Goal: Information Seeking & Learning: Find specific fact

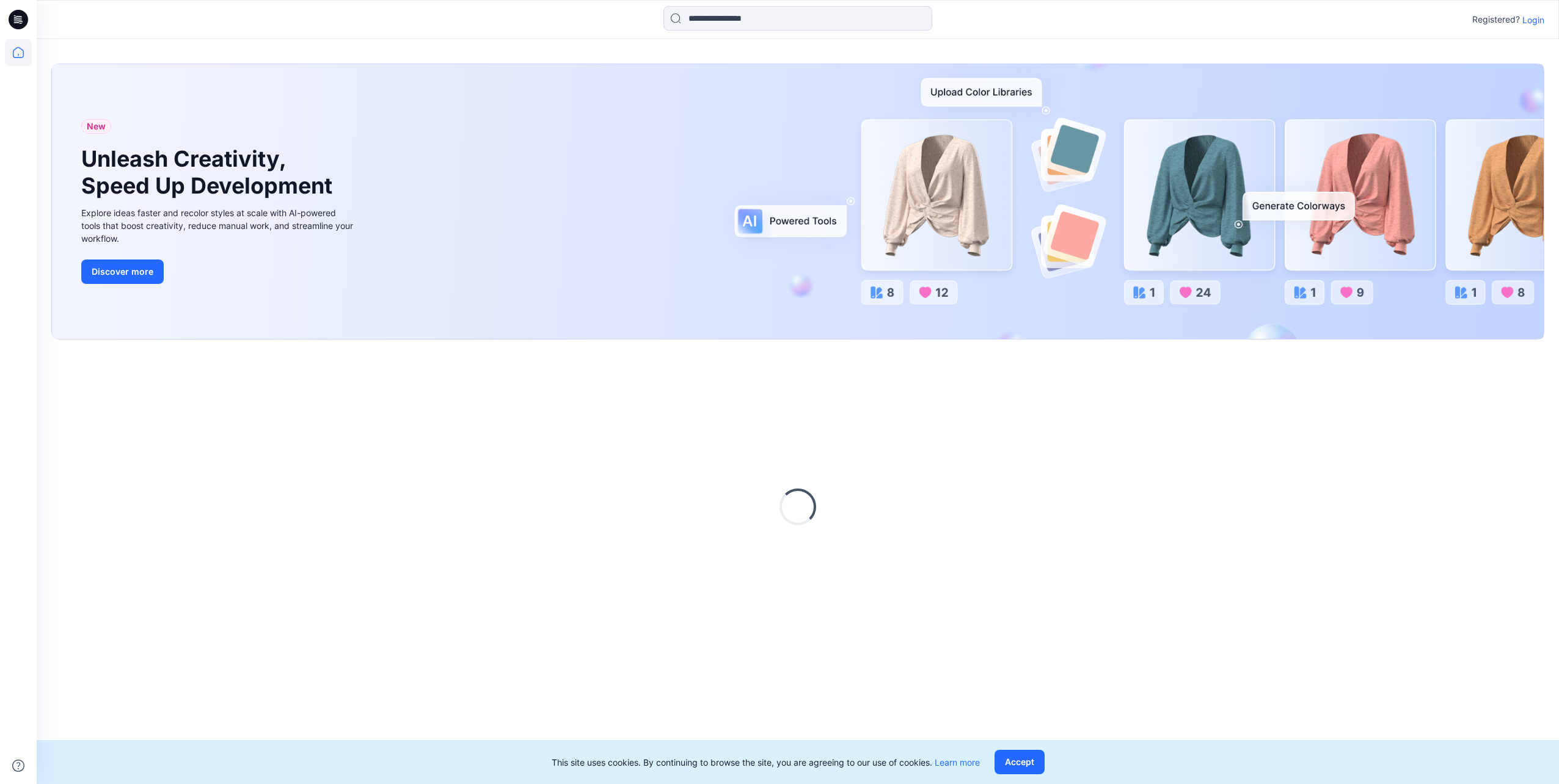
click at [718, 23] on input at bounding box center [798, 19] width 269 height 24
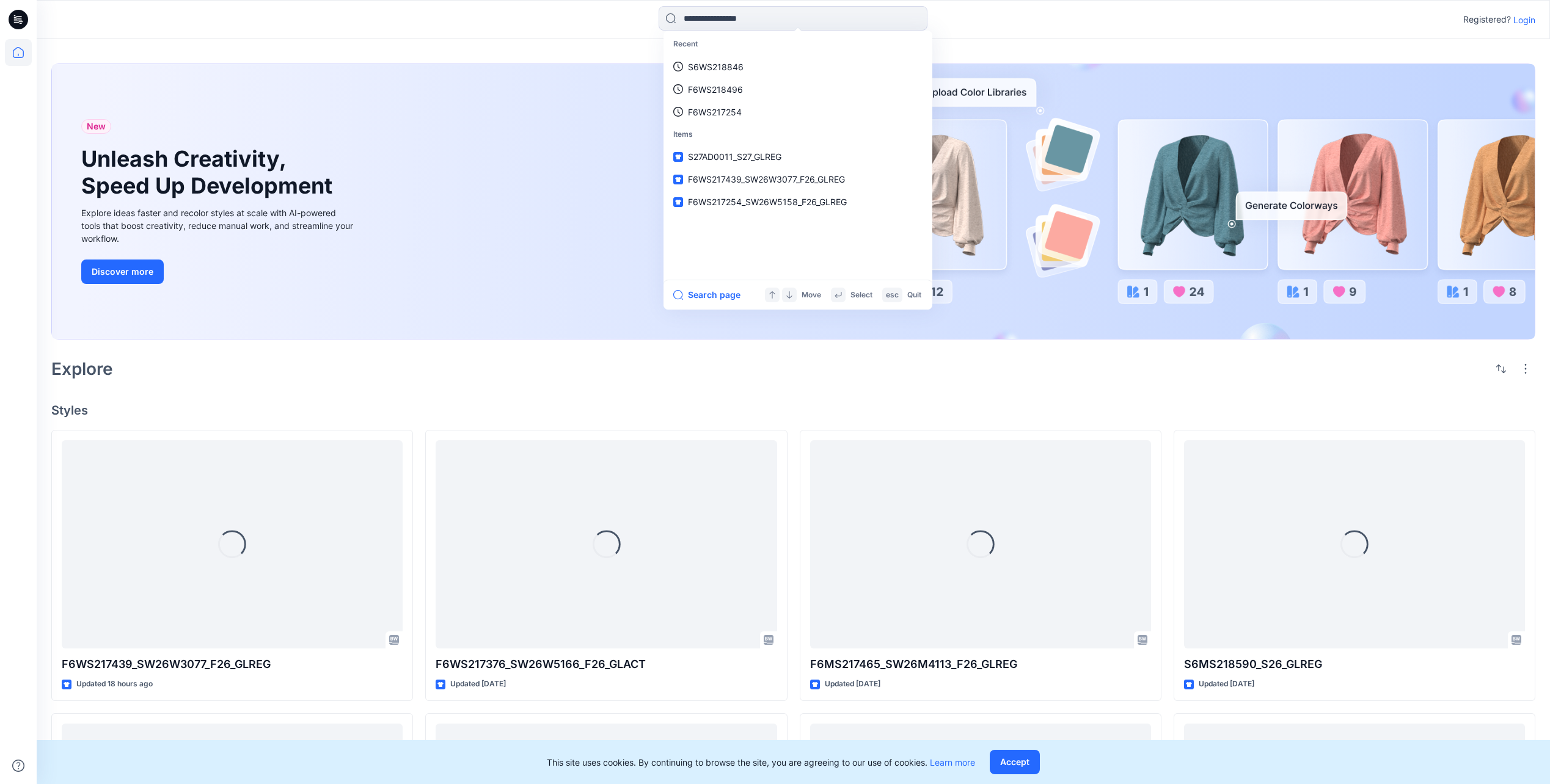
paste input "******"
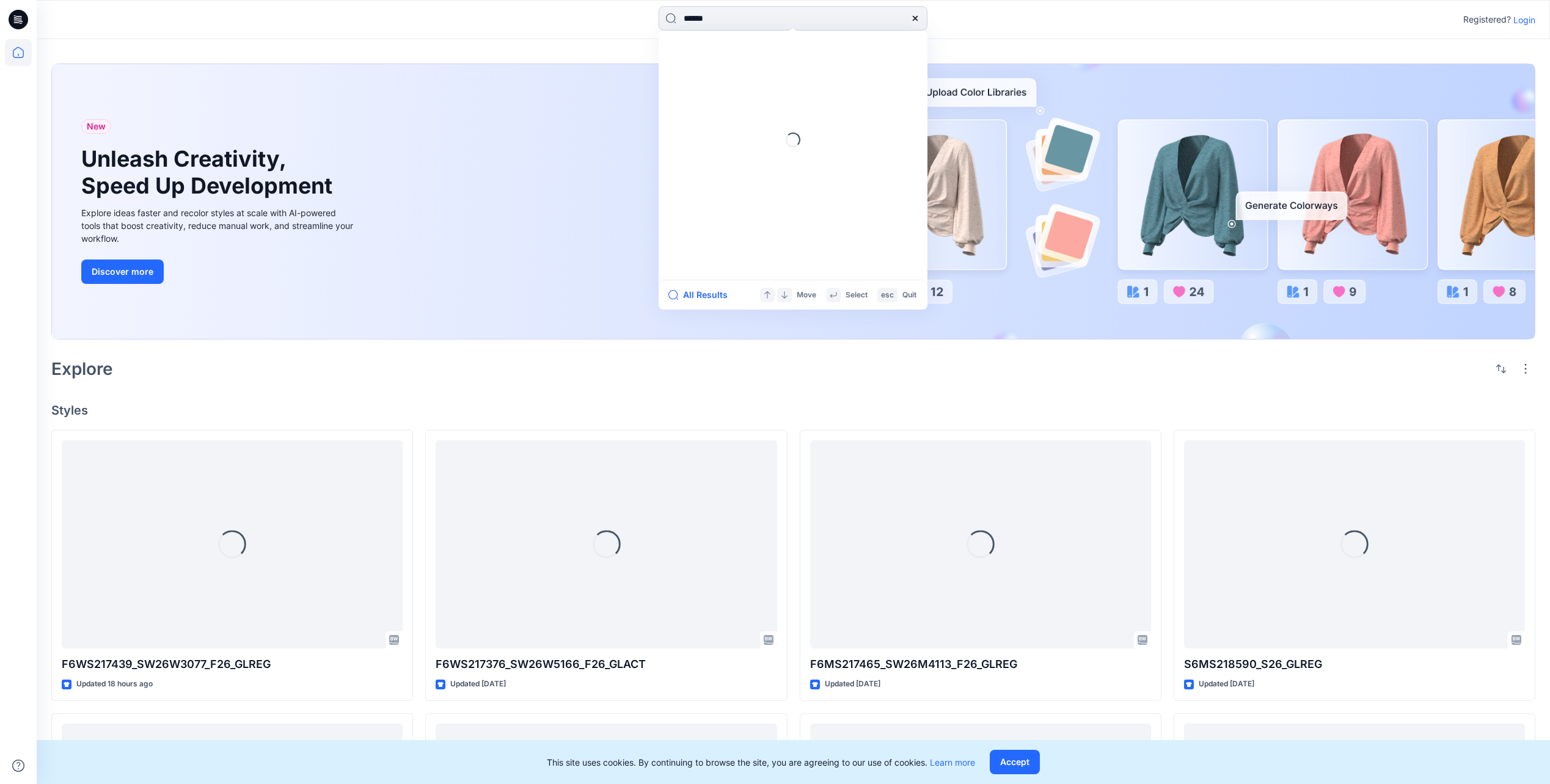
type input "******"
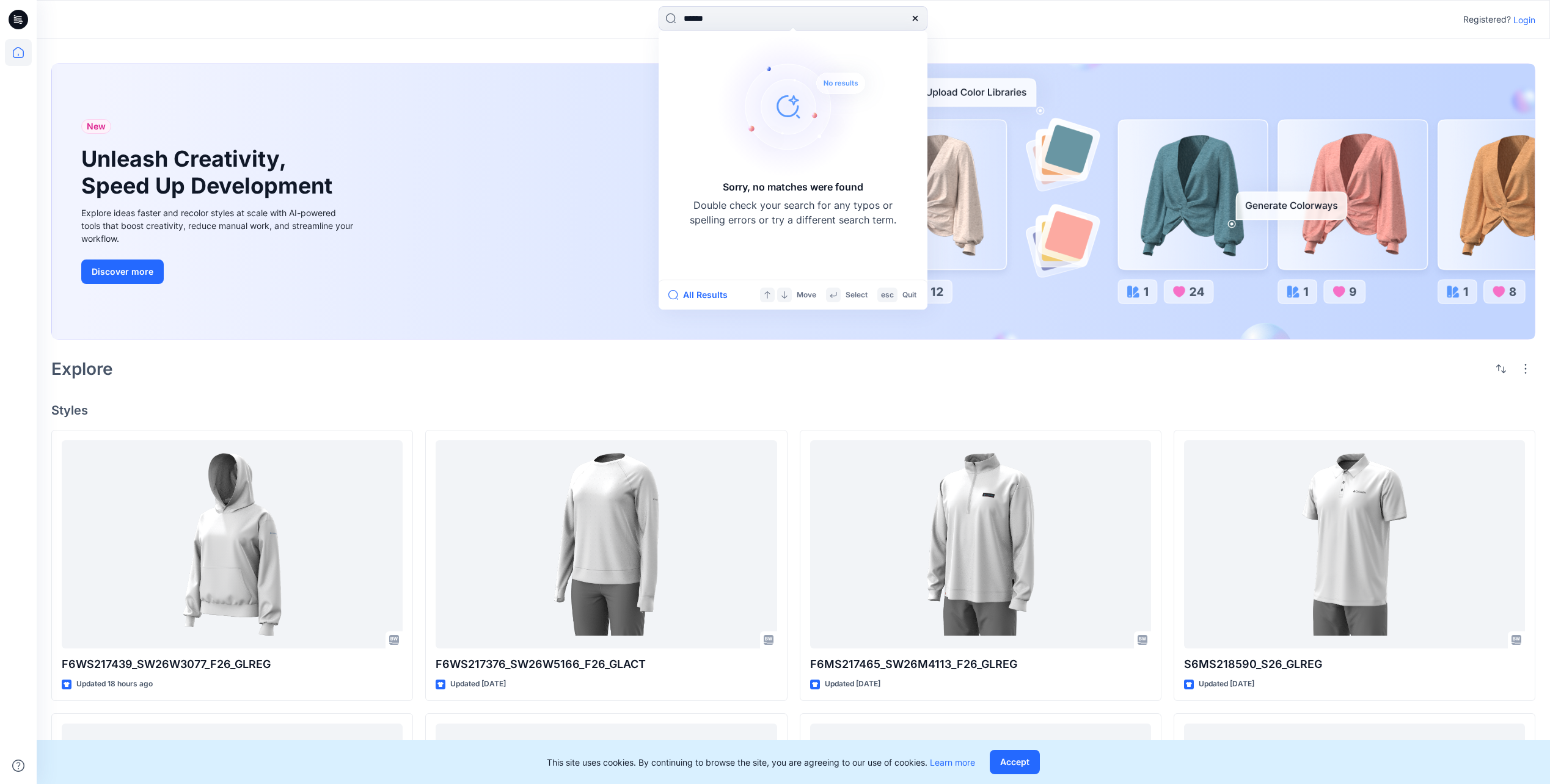
drag, startPoint x: 726, startPoint y: 21, endPoint x: 653, endPoint y: 21, distance: 73.0
click at [653, 21] on div "****** Sorry, no matches were found Double check your search for any typos or s…" at bounding box center [793, 20] width 756 height 27
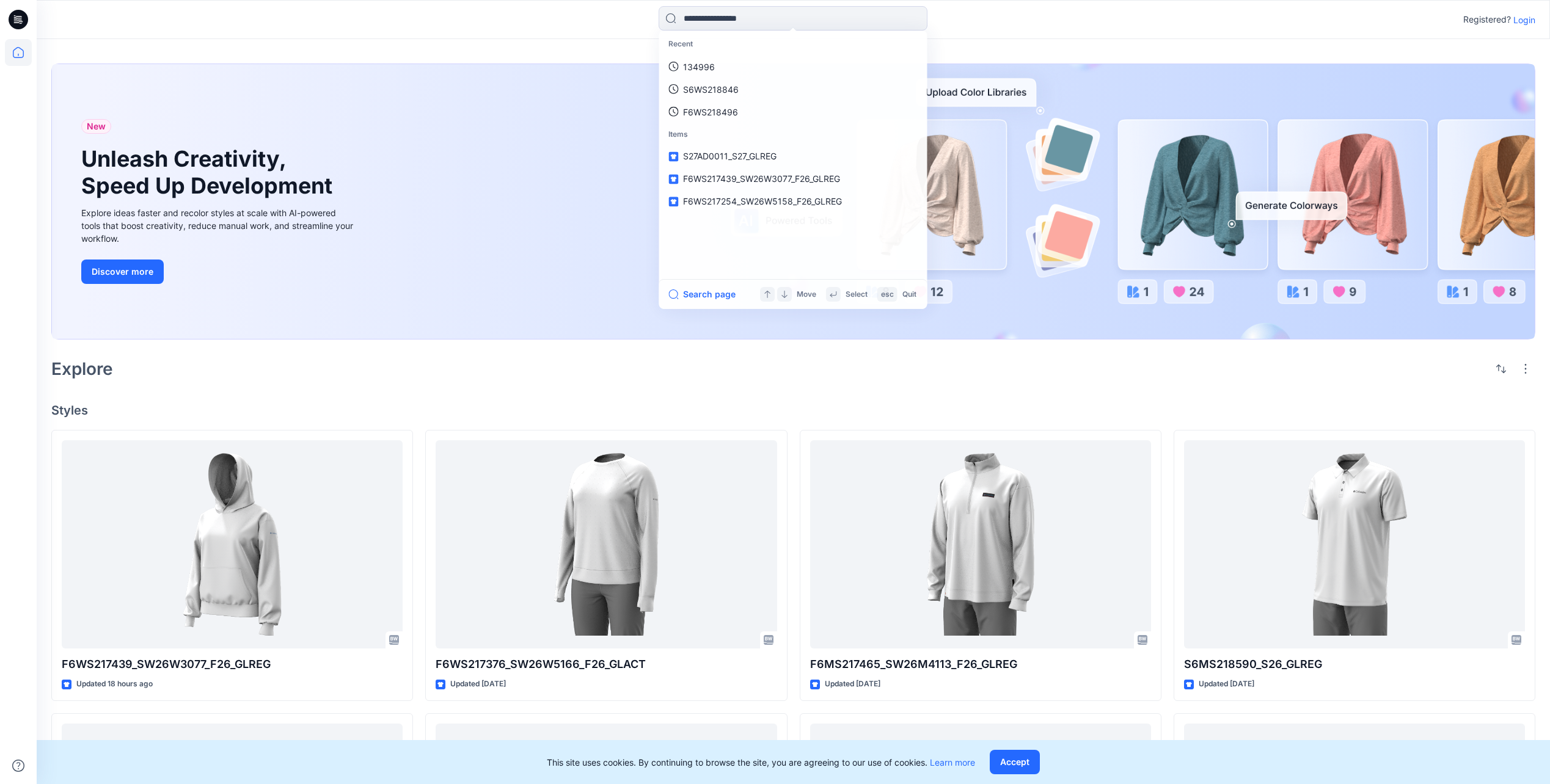
click at [20, 21] on icon at bounding box center [18, 19] width 19 height 19
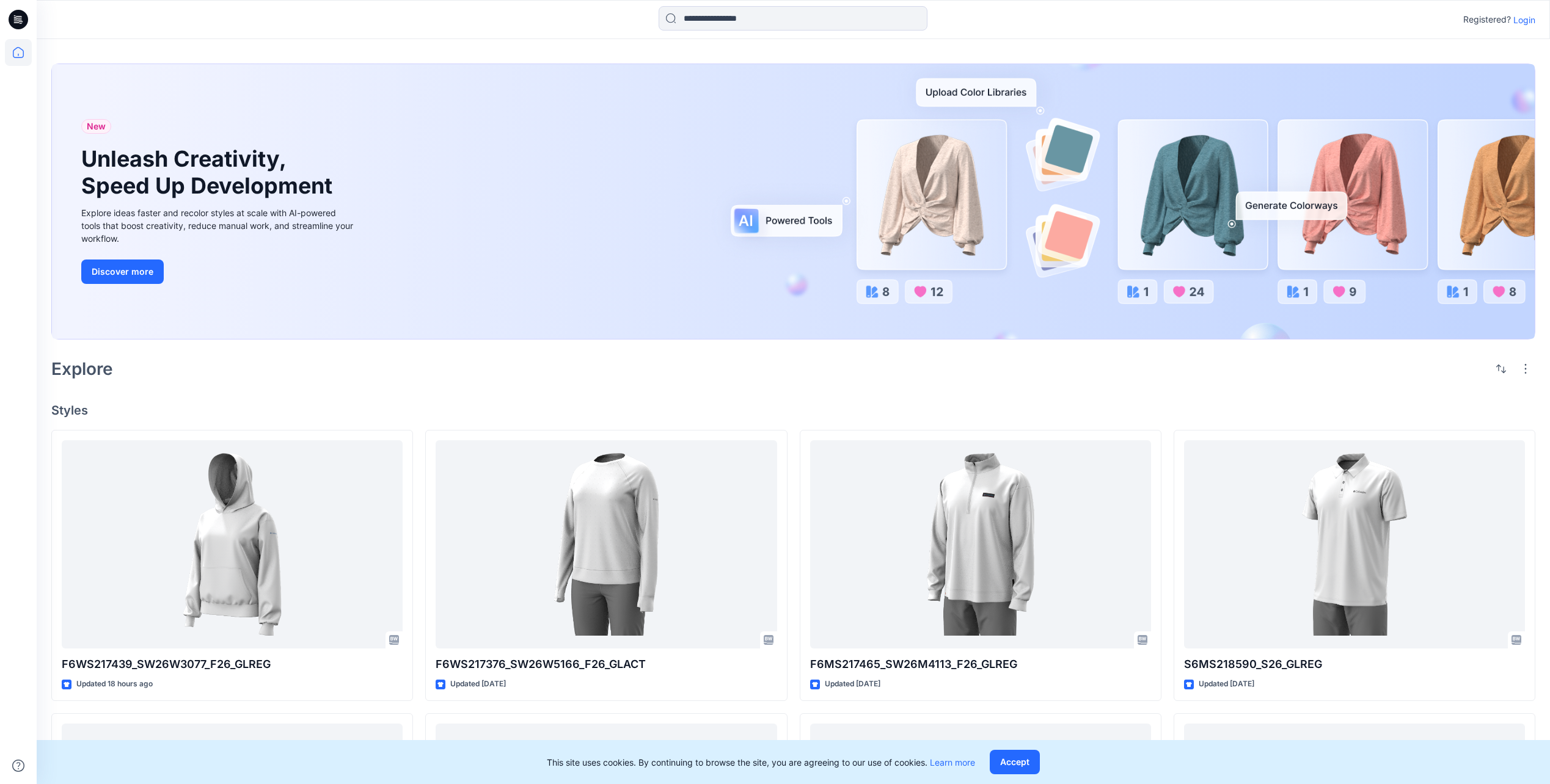
click at [17, 13] on icon at bounding box center [18, 19] width 19 height 19
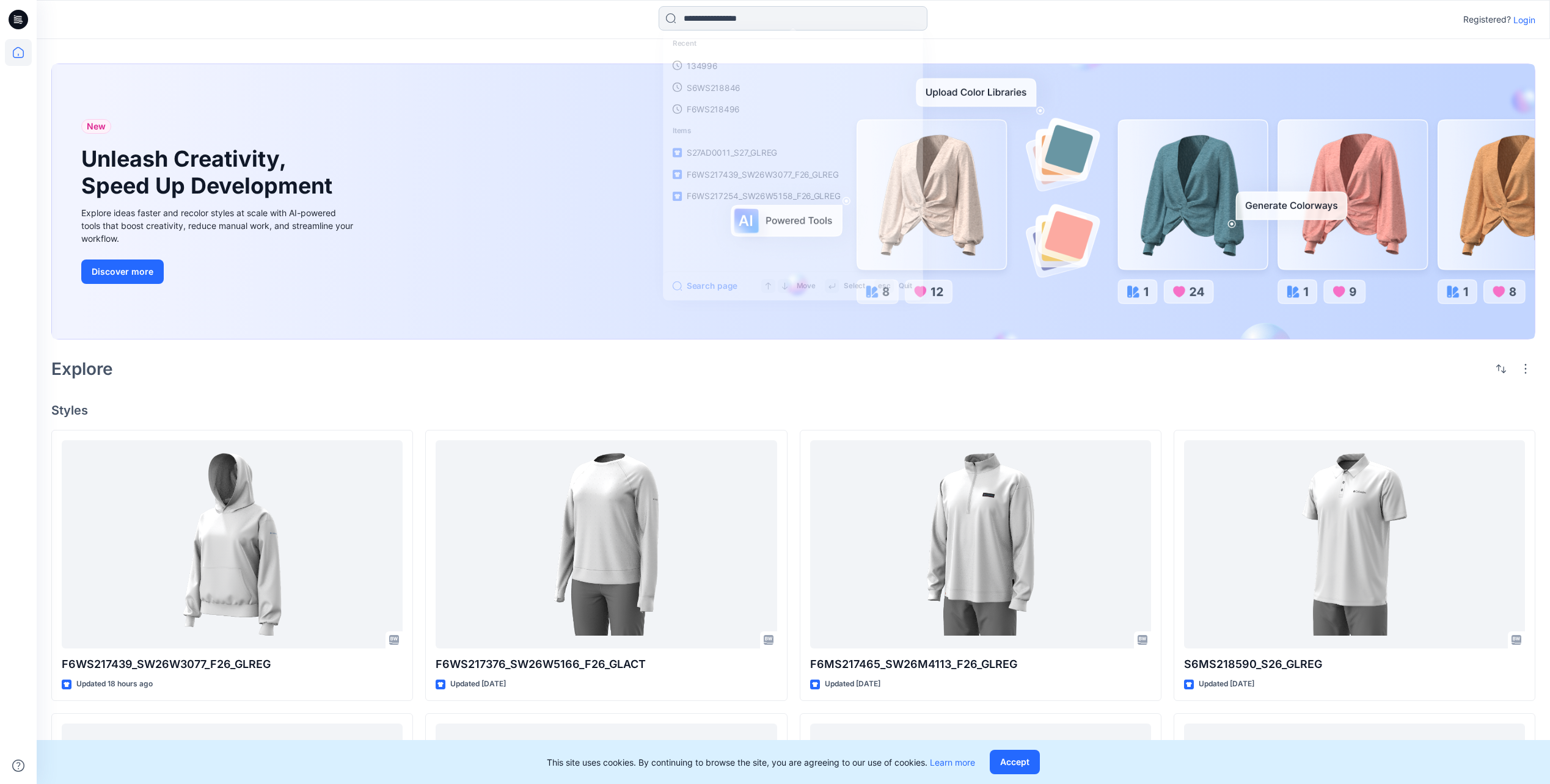
click at [727, 19] on input at bounding box center [793, 19] width 269 height 24
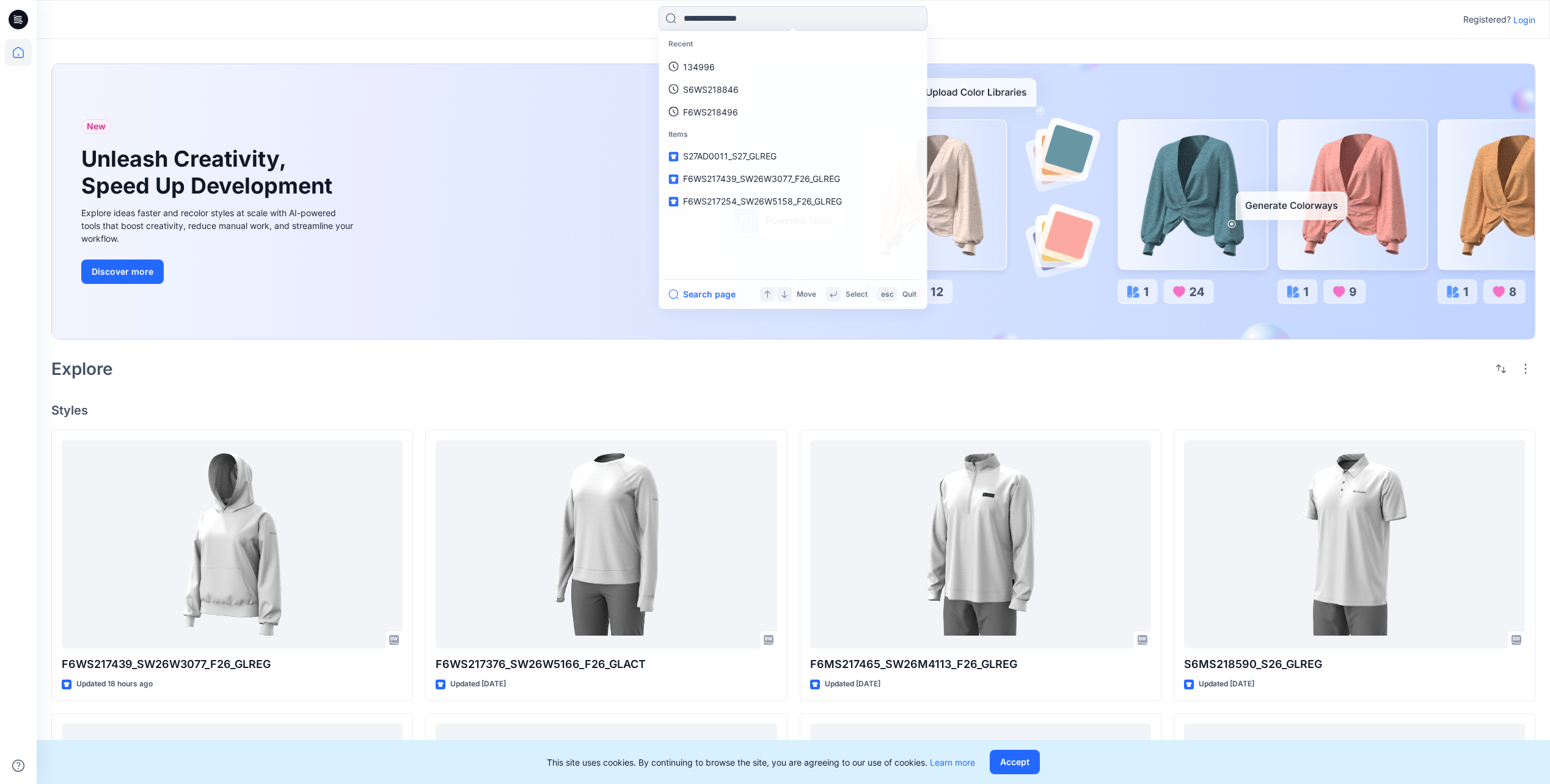
click at [509, 31] on div "Recent 134996 S6WS218846 F6WS218496 Items S27AD0011_S27_GLREG F6WS217439_SW26W3…" at bounding box center [793, 20] width 756 height 27
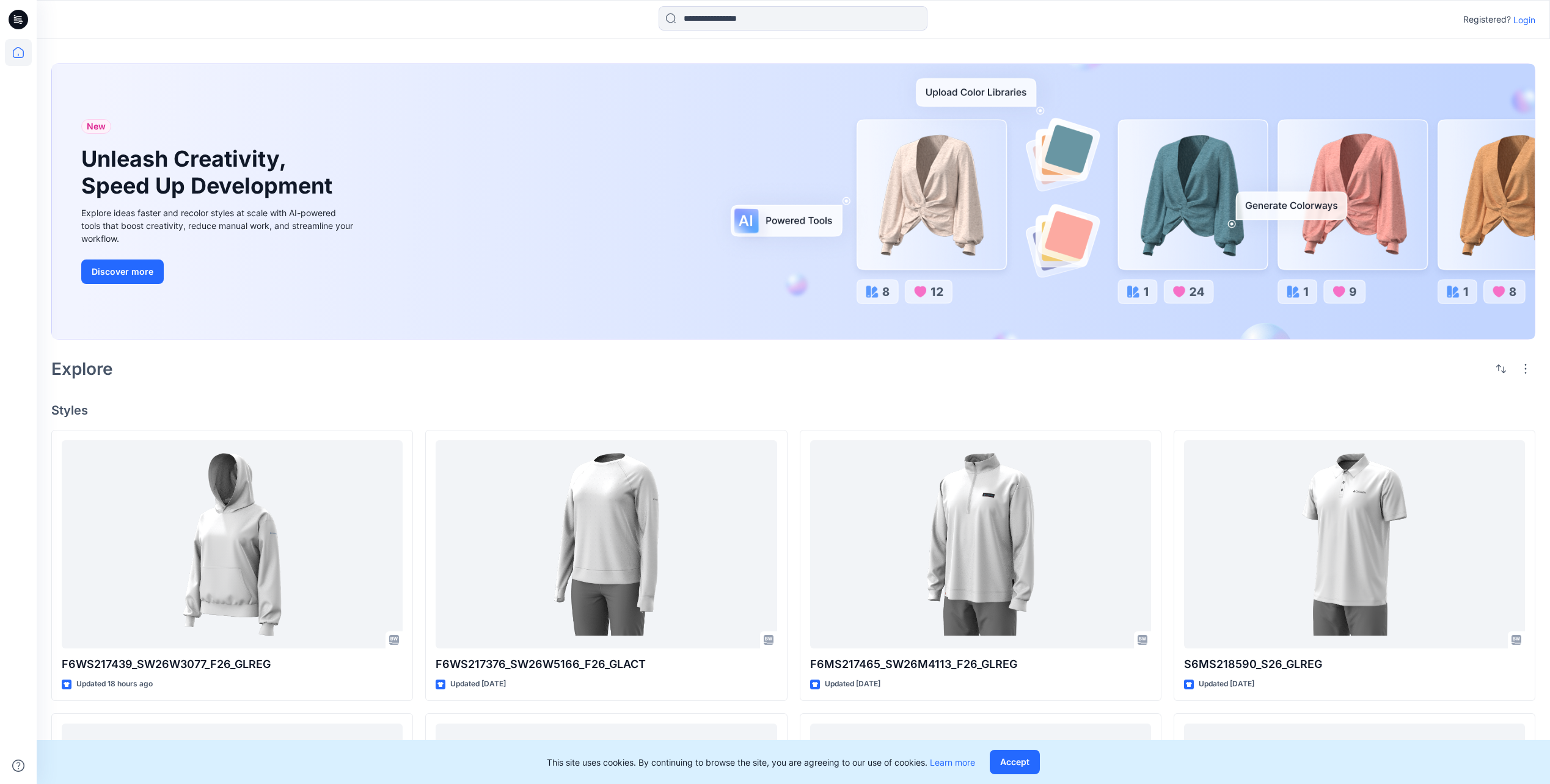
click at [0, 17] on html "Registered? Login New Unleash Creativity, Speed Up Development Explore ideas fa…" at bounding box center [775, 663] width 1550 height 1326
click at [11, 22] on icon at bounding box center [18, 19] width 19 height 19
click at [123, 30] on div at bounding box center [226, 20] width 378 height 27
click at [14, 47] on icon at bounding box center [19, 53] width 27 height 27
click at [16, 20] on icon at bounding box center [18, 19] width 19 height 19
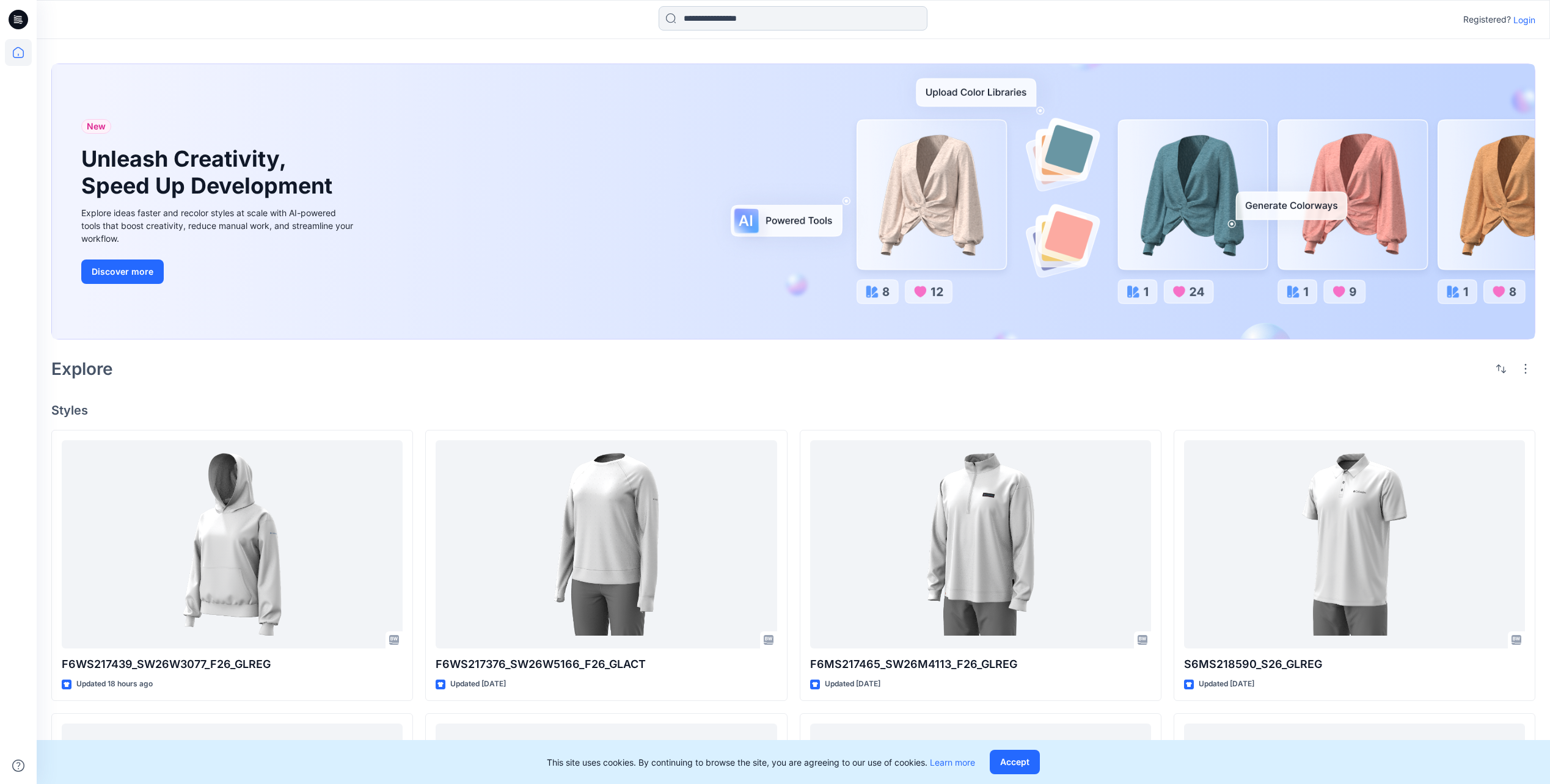
click at [727, 12] on input at bounding box center [793, 19] width 269 height 24
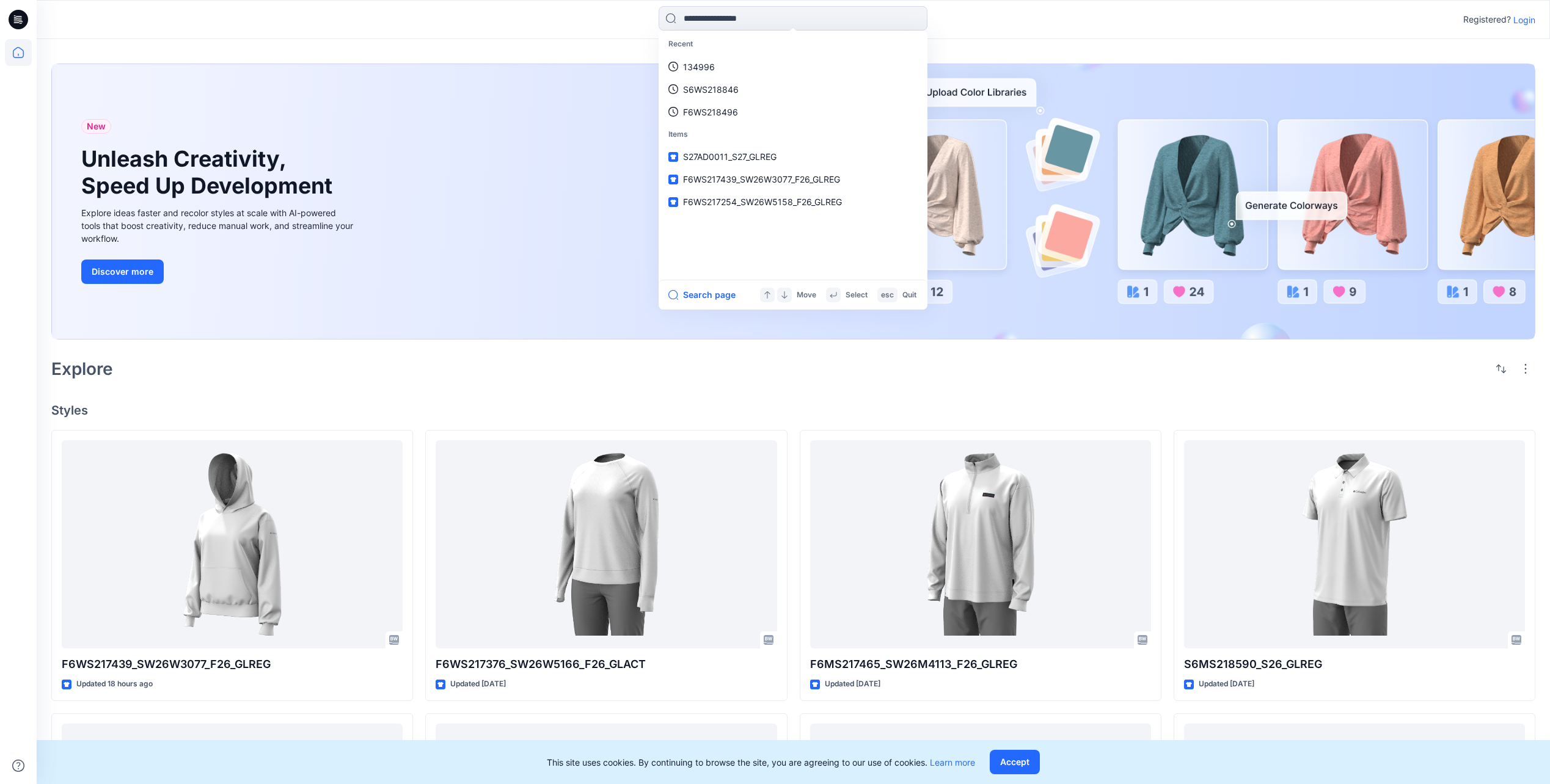
click at [19, 22] on icon at bounding box center [18, 19] width 19 height 19
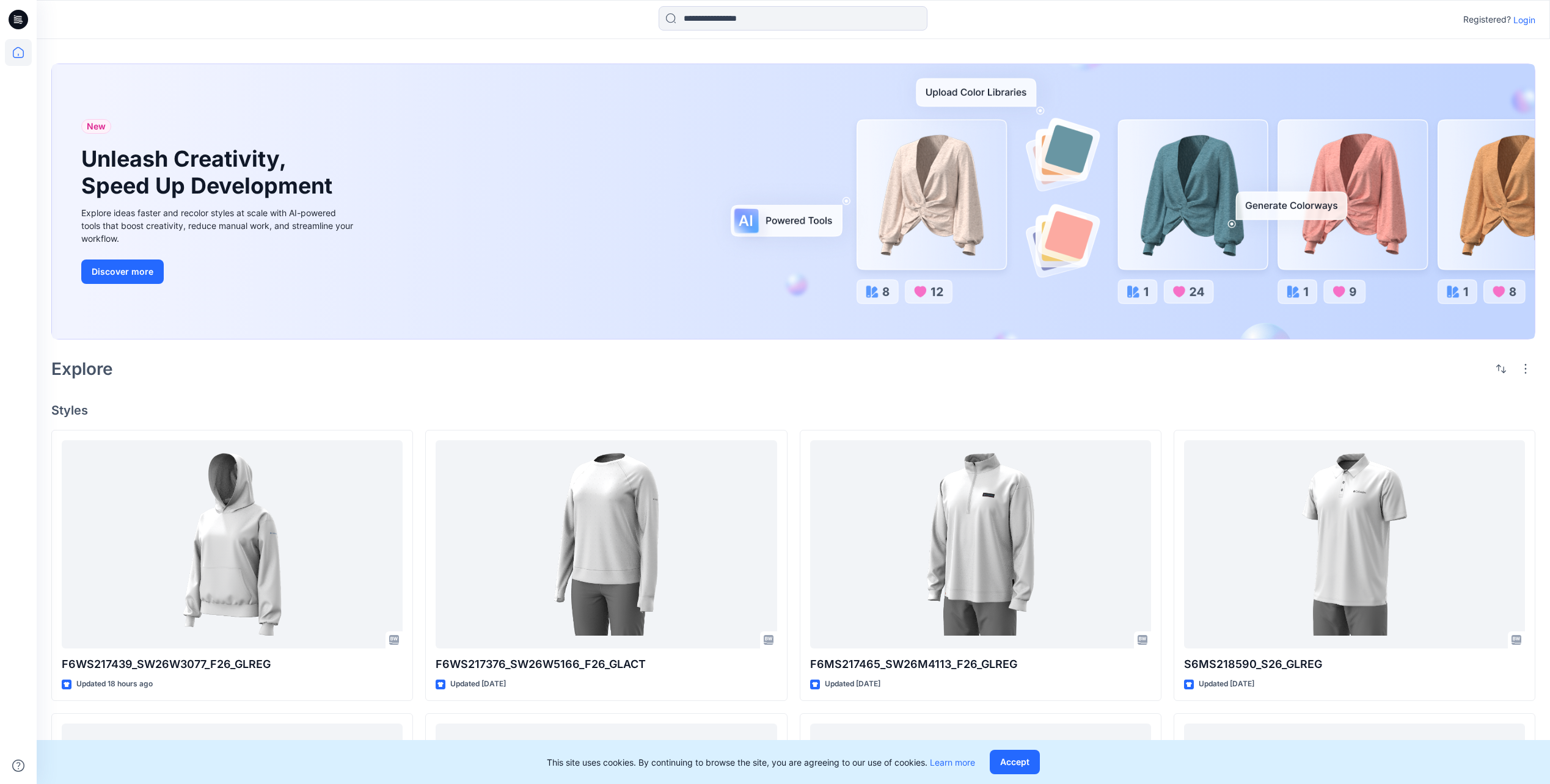
drag, startPoint x: 19, startPoint y: 22, endPoint x: 385, endPoint y: 18, distance: 366.0
click at [321, 17] on div at bounding box center [226, 20] width 378 height 27
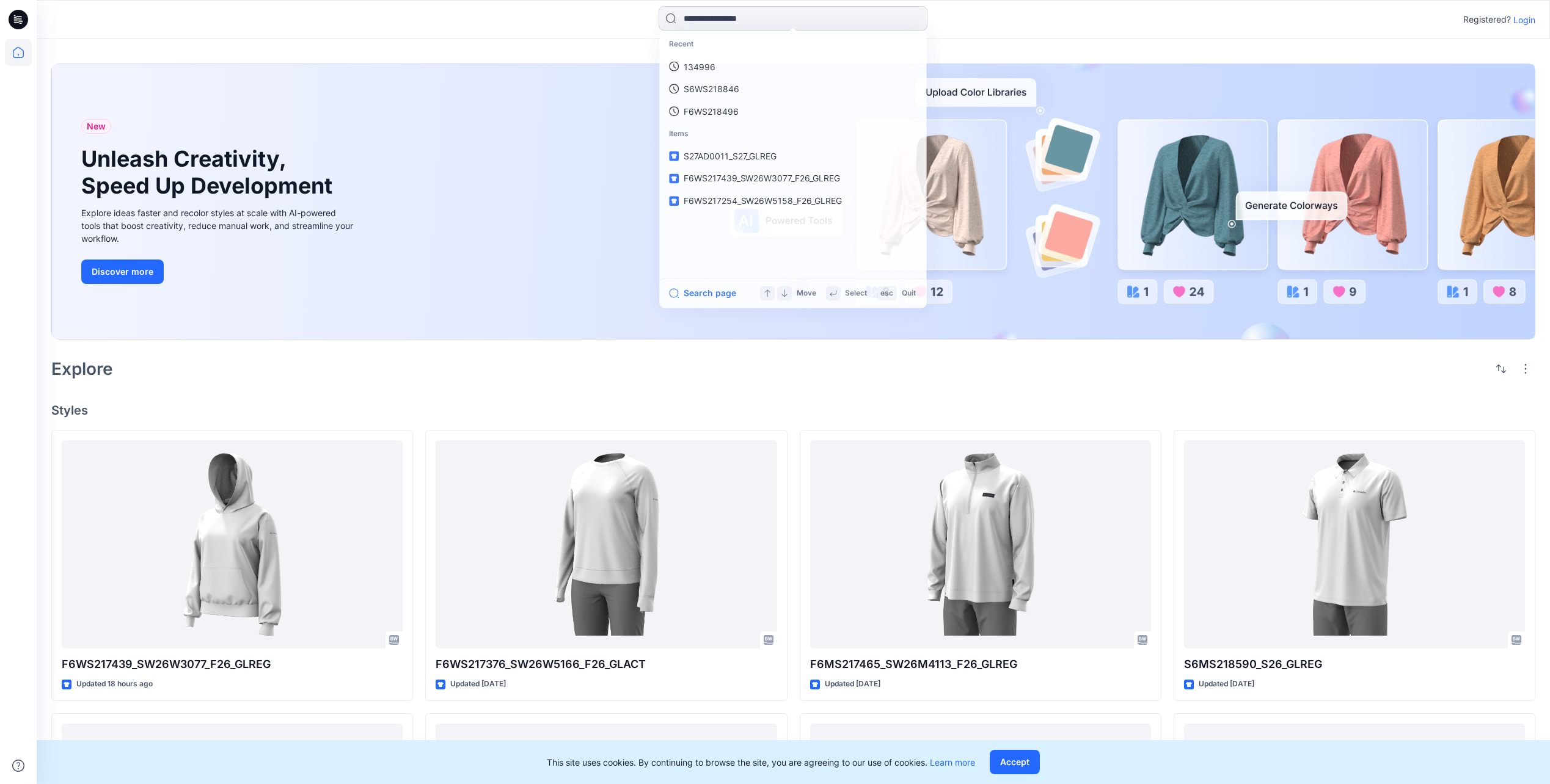
click at [713, 18] on input at bounding box center [793, 19] width 269 height 24
click at [20, 19] on icon at bounding box center [21, 19] width 5 height 1
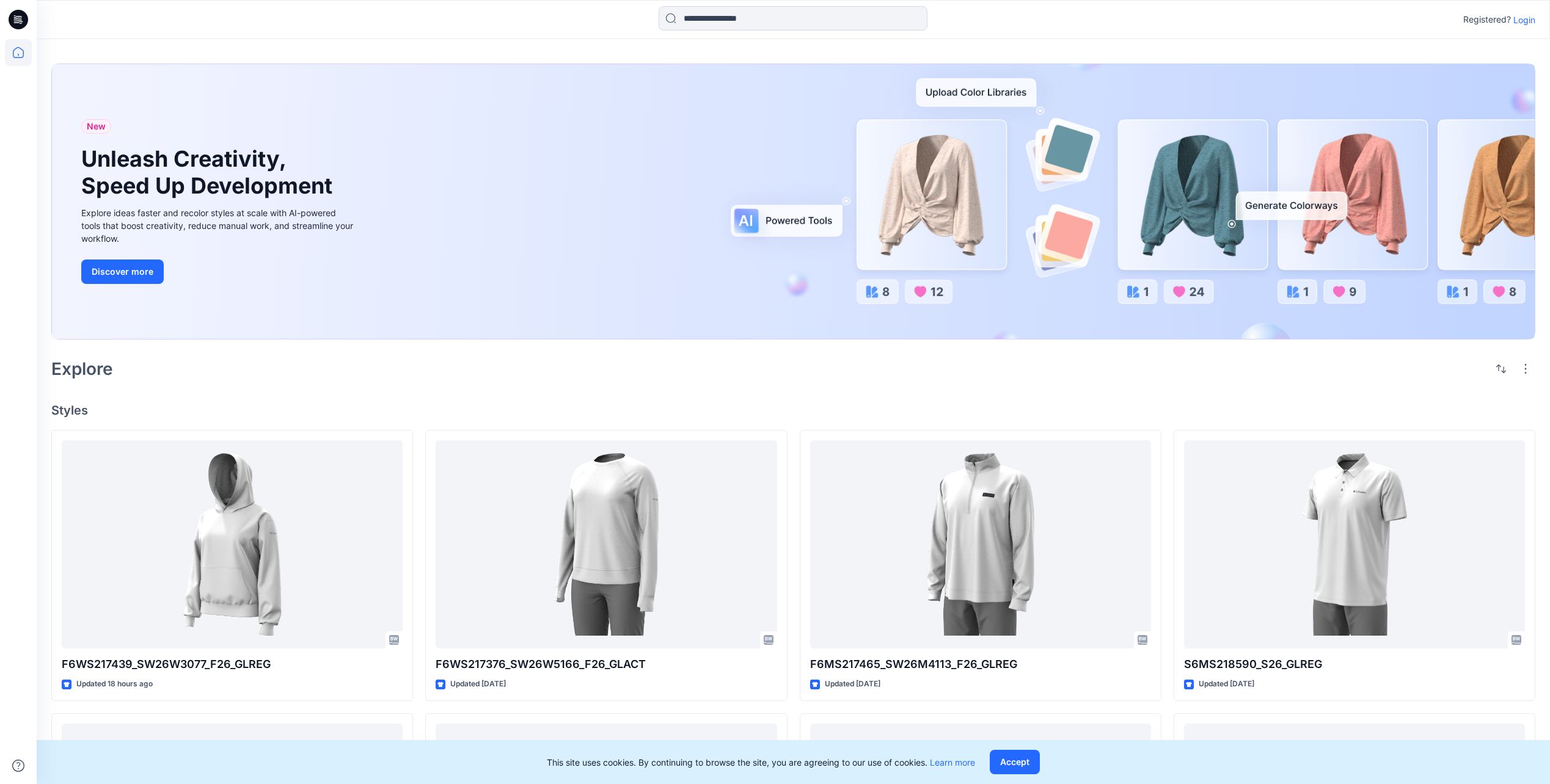
drag, startPoint x: 20, startPoint y: 19, endPoint x: 453, endPoint y: 28, distance: 433.1
click at [453, 28] on div at bounding box center [793, 20] width 756 height 27
click at [698, 28] on input at bounding box center [793, 19] width 269 height 24
